Goal: Task Accomplishment & Management: Use online tool/utility

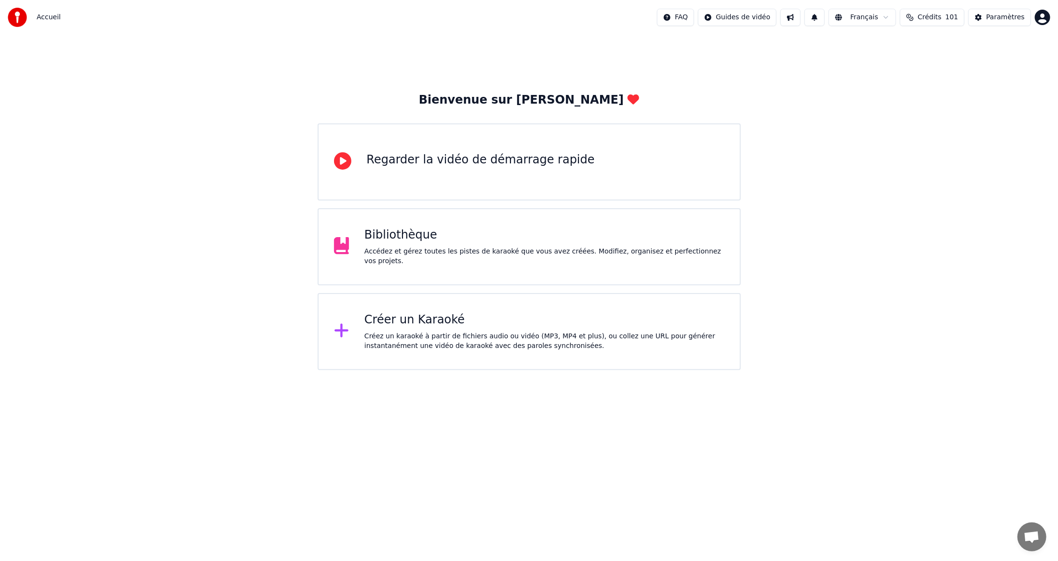
click at [365, 319] on div "Créer un Karaoké" at bounding box center [544, 319] width 360 height 15
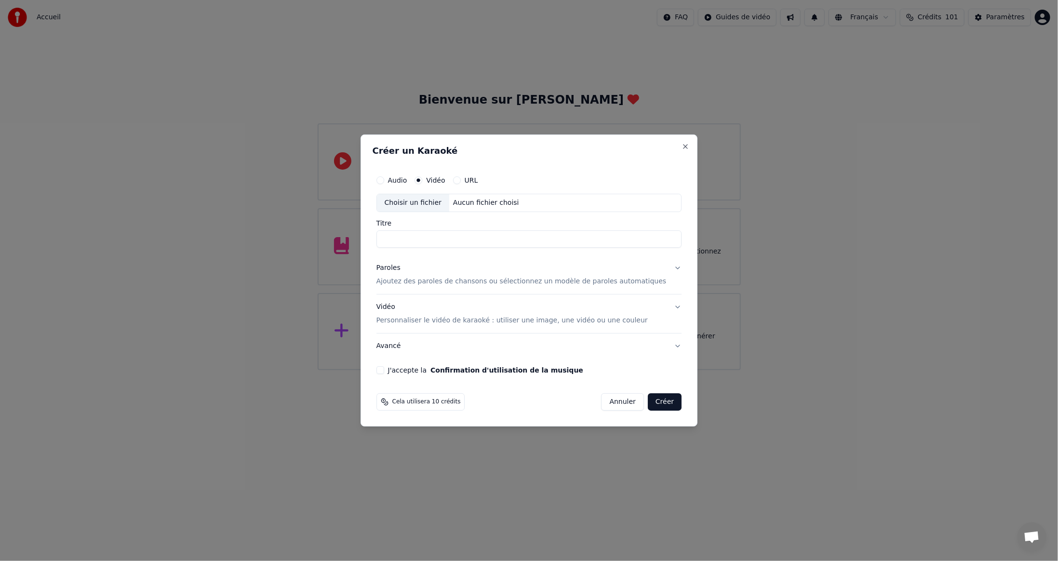
click at [420, 201] on div "Choisir un fichier" at bounding box center [413, 202] width 72 height 17
type input "**********"
click at [384, 370] on button "J'accepte la Confirmation d'utilisation de la musique" at bounding box center [381, 370] width 8 height 8
click at [648, 406] on button "Créer" at bounding box center [665, 401] width 34 height 17
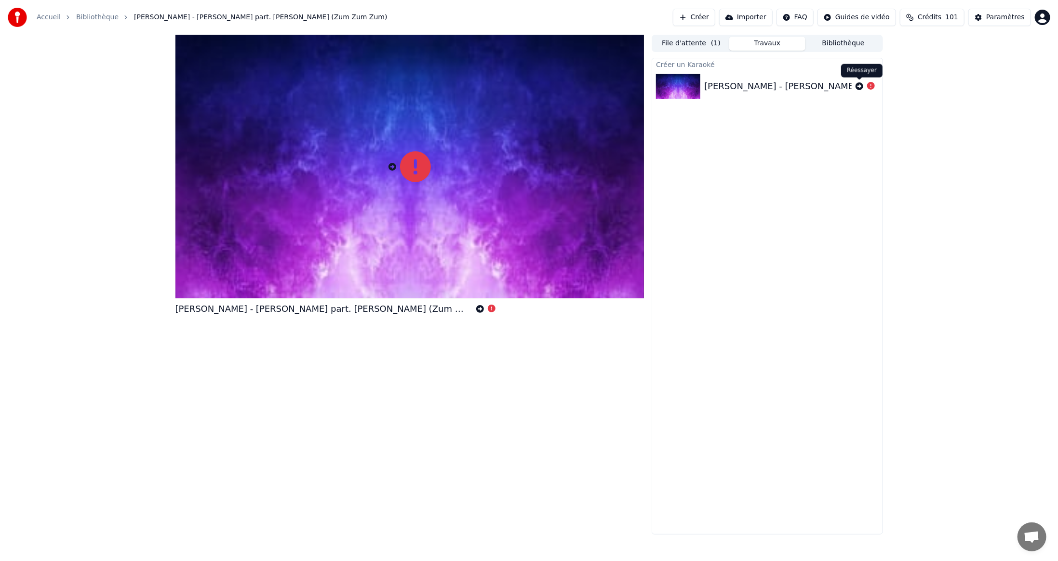
click at [859, 85] on icon at bounding box center [860, 86] width 8 height 8
click at [515, 191] on div at bounding box center [409, 167] width 469 height 264
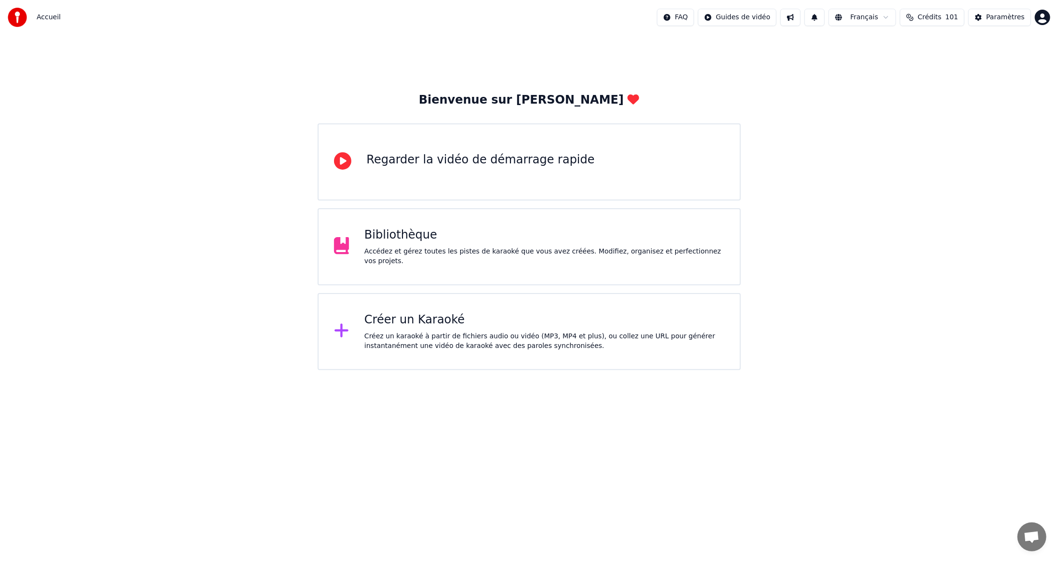
click at [403, 327] on div "Créer un Karaoké" at bounding box center [544, 319] width 360 height 15
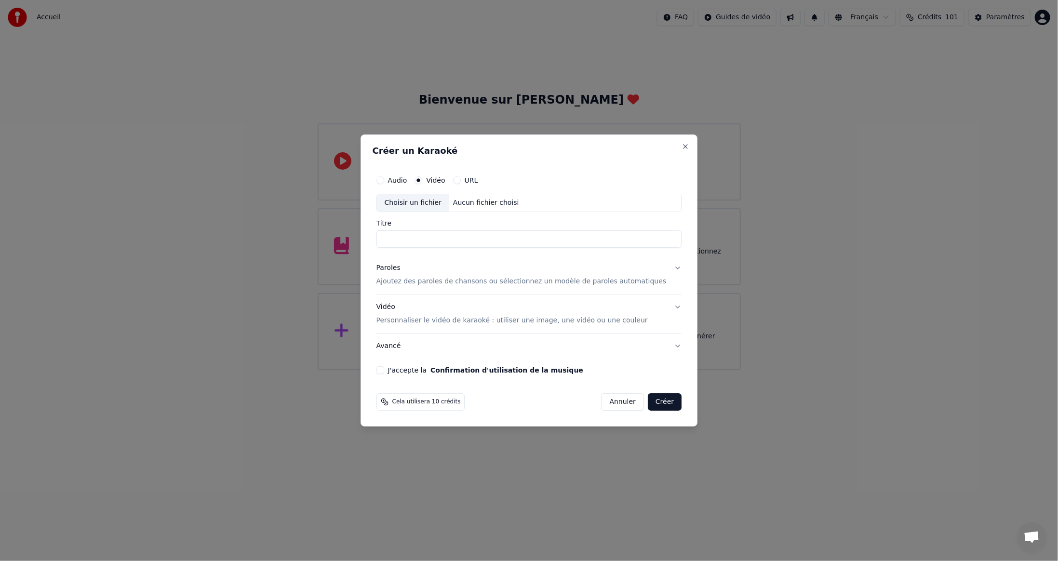
click at [425, 204] on div "Choisir un fichier" at bounding box center [413, 202] width 72 height 17
drag, startPoint x: 566, startPoint y: 239, endPoint x: 574, endPoint y: 244, distance: 9.8
click at [566, 239] on input "**********" at bounding box center [530, 238] width 306 height 17
type input "**********"
click at [384, 369] on button "J'accepte la Confirmation d'utilisation de la musique" at bounding box center [381, 370] width 8 height 8
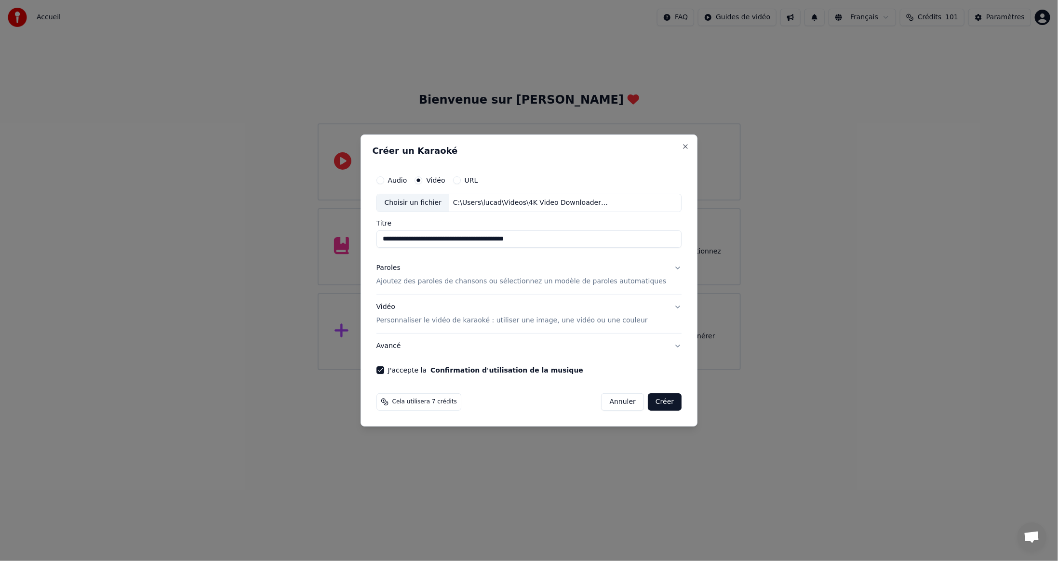
click at [656, 404] on button "Créer" at bounding box center [665, 401] width 34 height 17
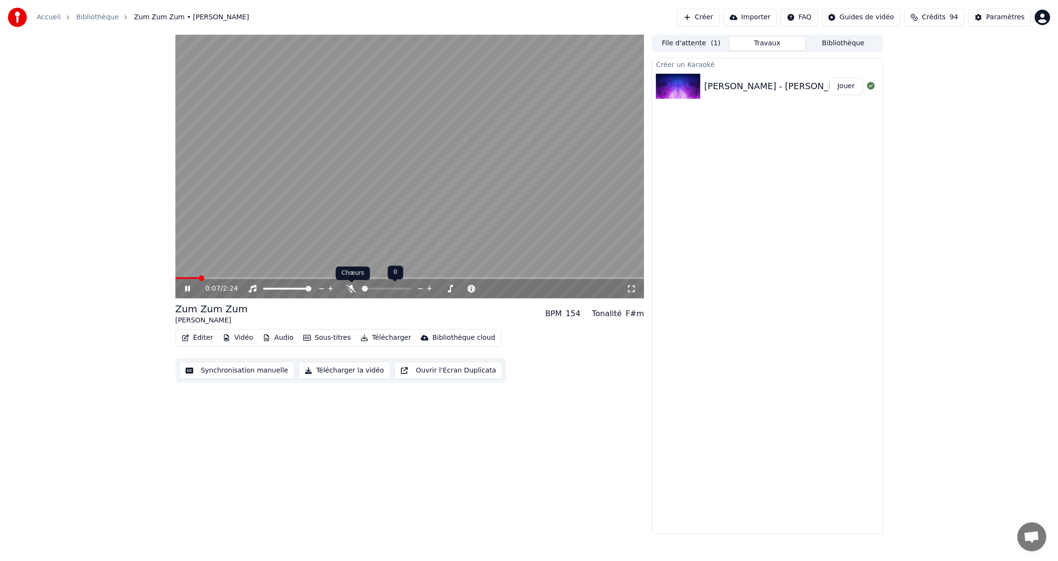
click at [351, 289] on icon at bounding box center [352, 289] width 10 height 8
click at [352, 290] on icon at bounding box center [352, 289] width 10 height 8
click at [105, 249] on div "1:15 / 2:24 Zum Zum Zum [PERSON_NAME] BPM 154 Tonalité F#m Éditer Vidéo Audio S…" at bounding box center [529, 285] width 1058 height 500
click at [693, 277] on div "Créer un Karaoké Melzinho - Talita Mel part. [PERSON_NAME] Zum Zum Zum Jouer" at bounding box center [767, 296] width 231 height 477
